Goal: Navigation & Orientation: Go to known website

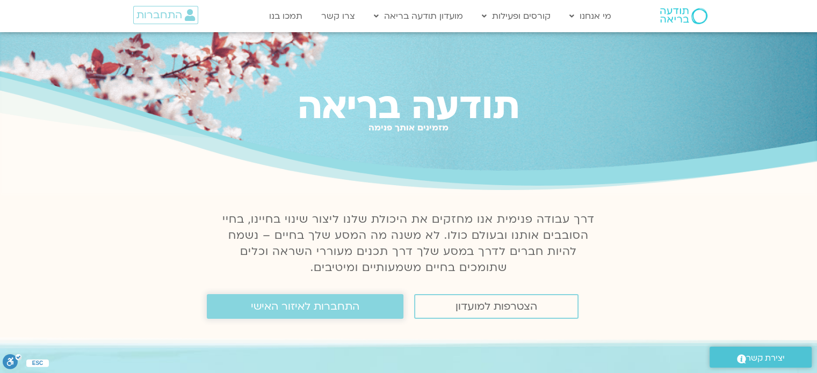
click at [256, 301] on span "התחברות לאיזור האישי" at bounding box center [305, 307] width 108 height 12
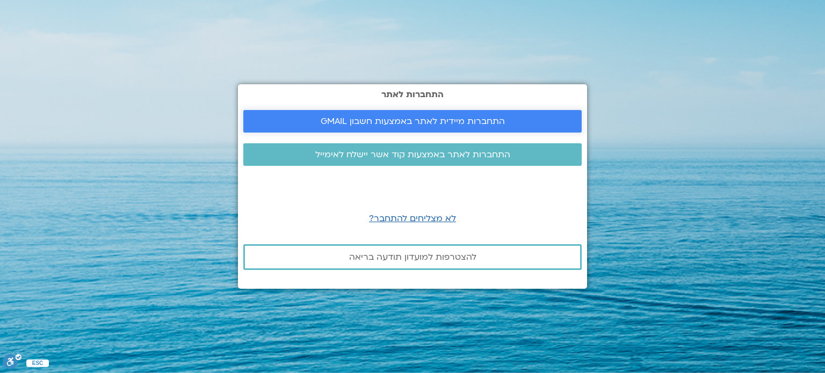
click at [376, 121] on span "התחברות מיידית לאתר באמצעות חשבון GMAIL" at bounding box center [413, 122] width 184 height 10
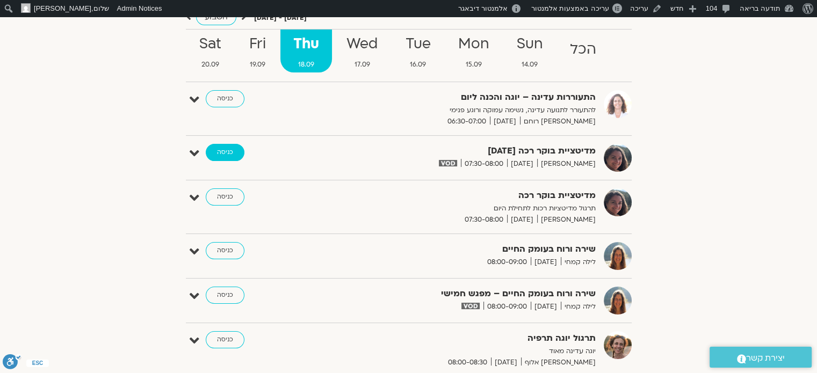
click at [235, 154] on link "כניסה" at bounding box center [225, 152] width 39 height 17
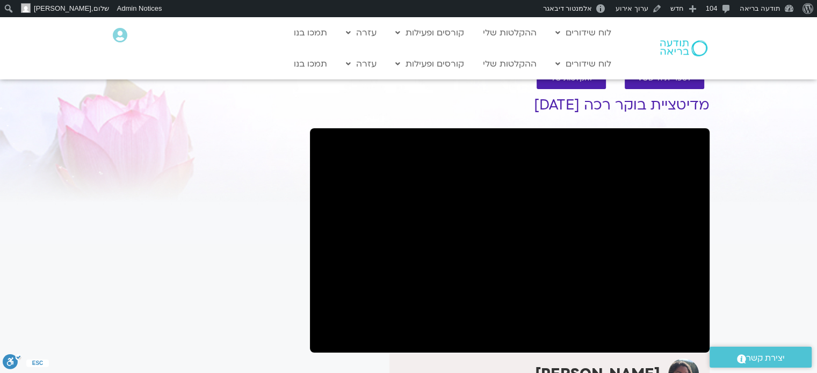
click at [668, 45] on img at bounding box center [683, 48] width 47 height 16
